Goal: Information Seeking & Learning: Learn about a topic

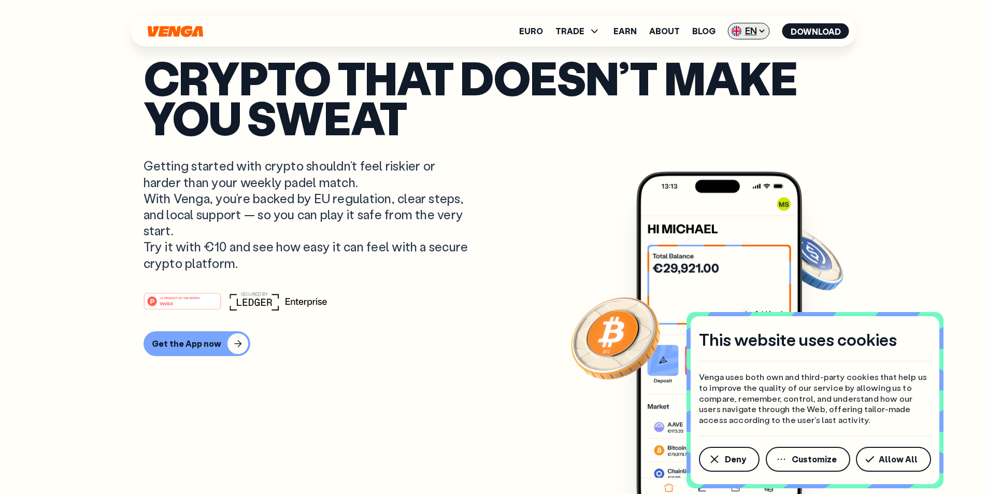
click at [757, 27] on span "EN" at bounding box center [749, 31] width 42 height 17
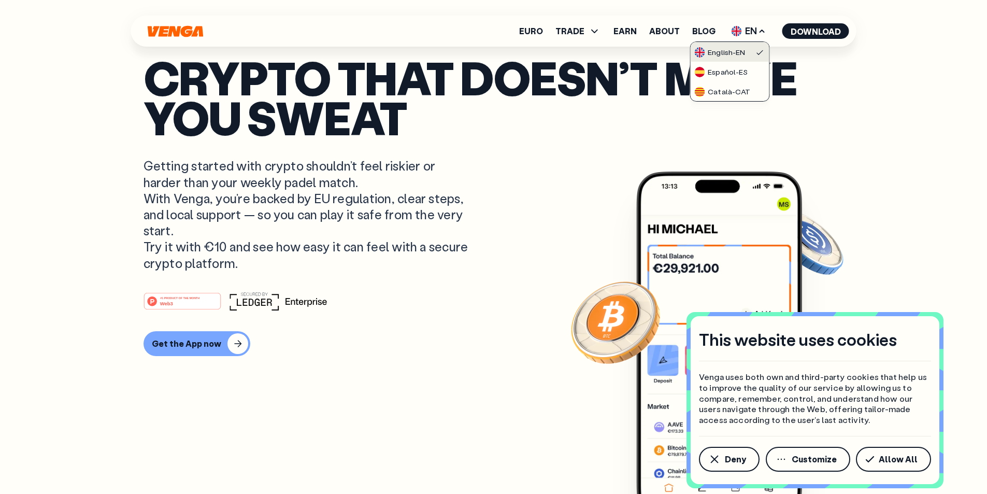
click at [719, 51] on div "English - EN" at bounding box center [720, 52] width 51 height 10
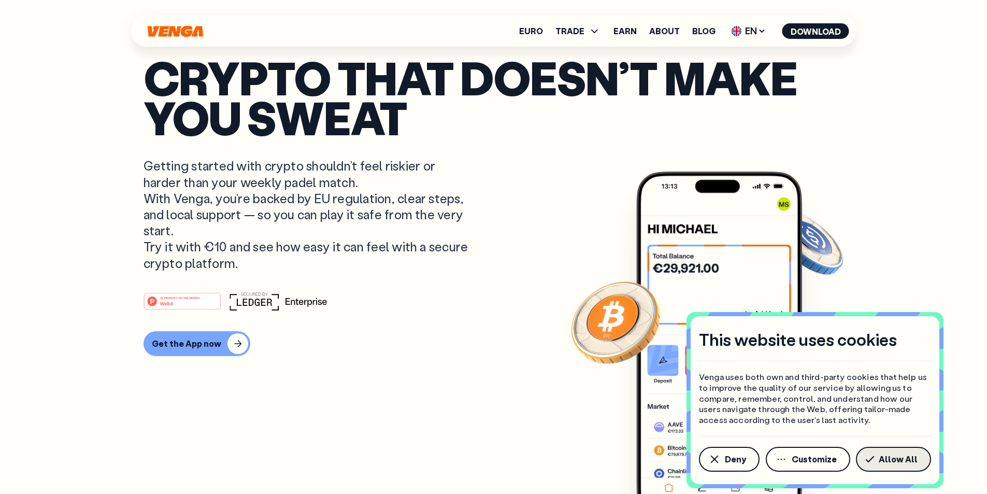
click at [899, 459] on span "Allow All" at bounding box center [898, 459] width 39 height 8
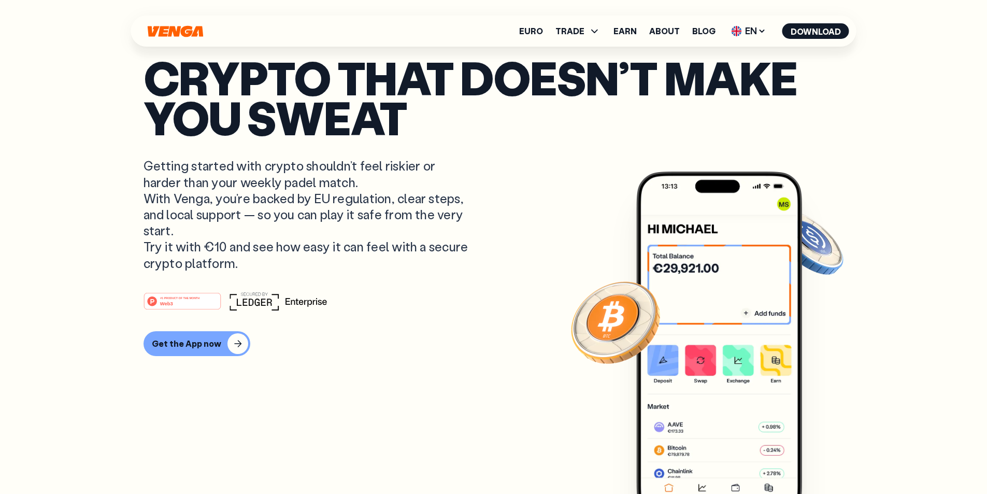
click at [196, 28] on icon "Home" at bounding box center [175, 30] width 55 height 11
click at [181, 25] on icon "Home" at bounding box center [176, 31] width 58 height 12
click at [180, 26] on icon "Home" at bounding box center [175, 30] width 55 height 11
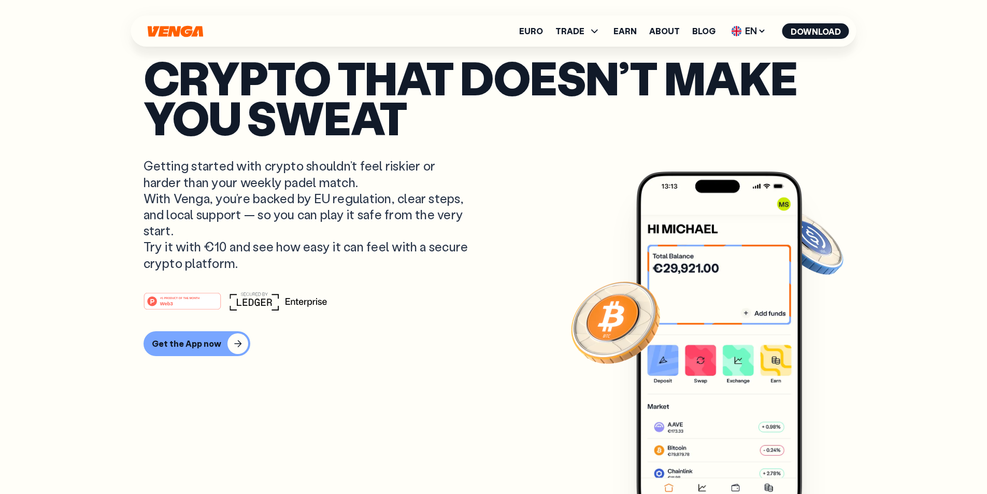
click at [180, 26] on icon "Home" at bounding box center [175, 30] width 55 height 11
click at [576, 31] on span "TRADE" at bounding box center [570, 31] width 29 height 8
click at [538, 35] on link "Euro" at bounding box center [531, 31] width 24 height 8
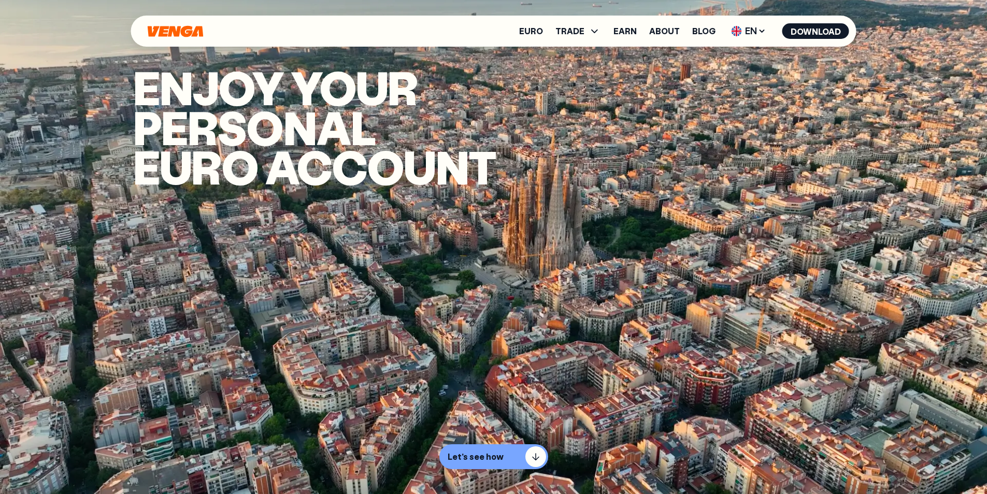
click at [538, 35] on link "Euro" at bounding box center [531, 31] width 24 height 8
click at [695, 33] on link "Blog" at bounding box center [703, 31] width 23 height 8
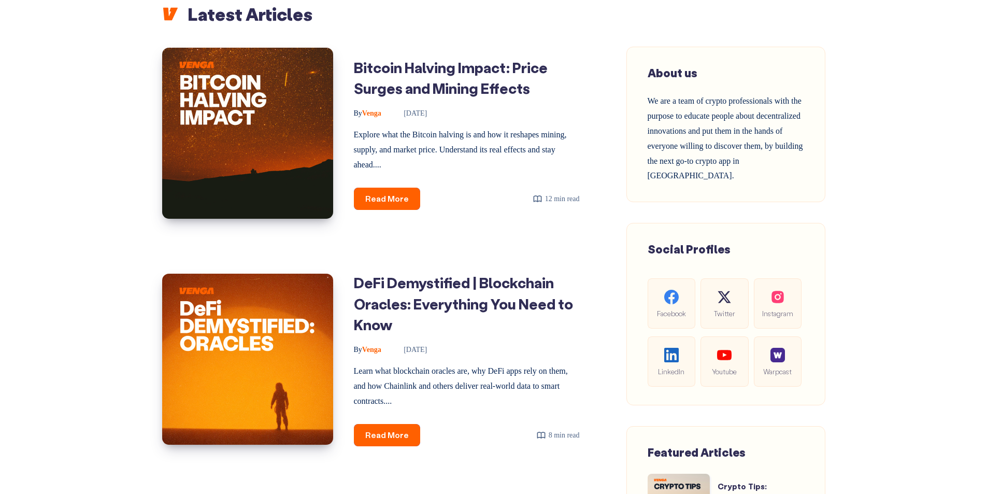
scroll to position [466, 0]
